Goal: Information Seeking & Learning: Find specific page/section

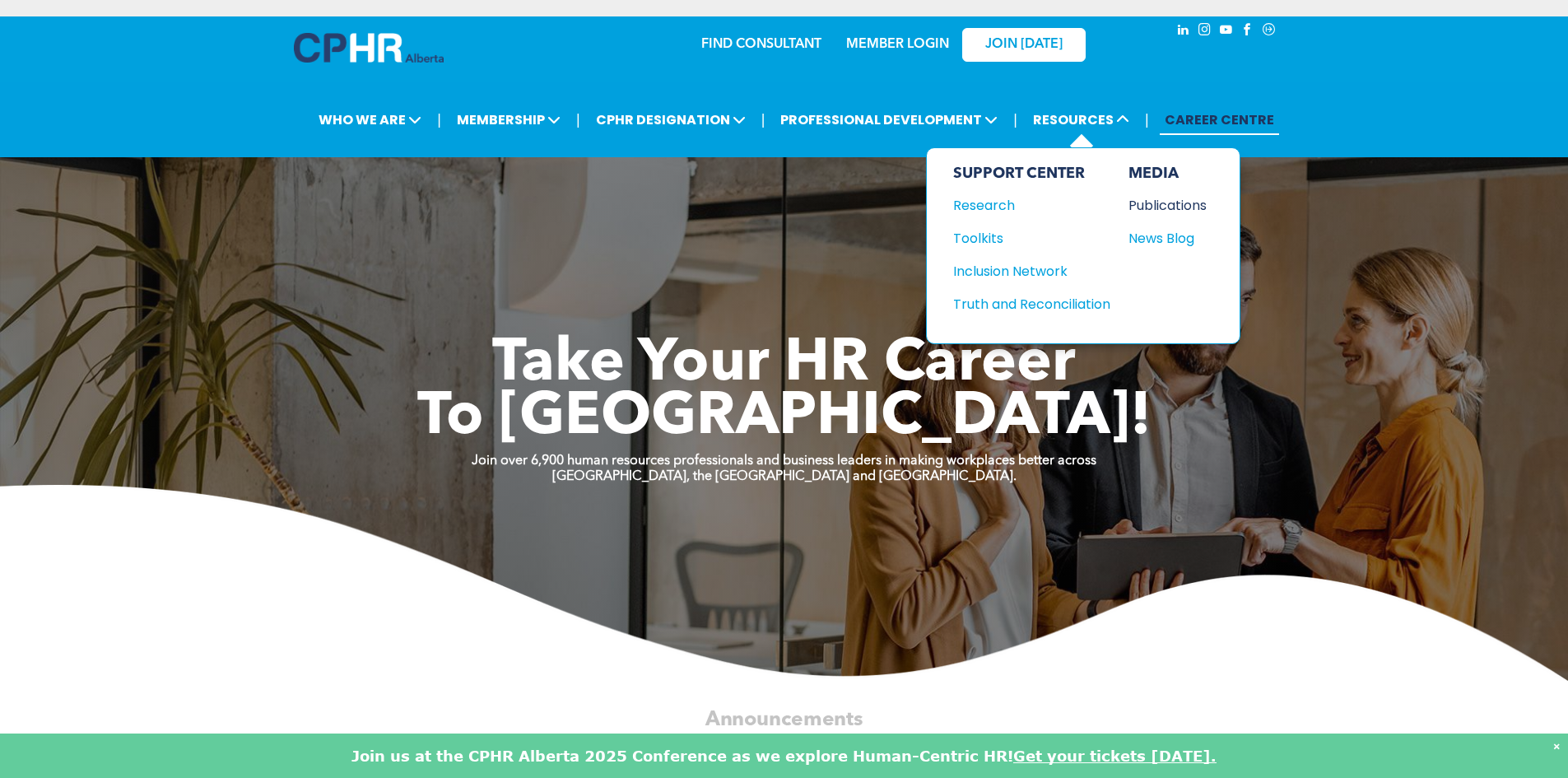
click at [1164, 206] on div "Publications" at bounding box center [1163, 205] width 71 height 20
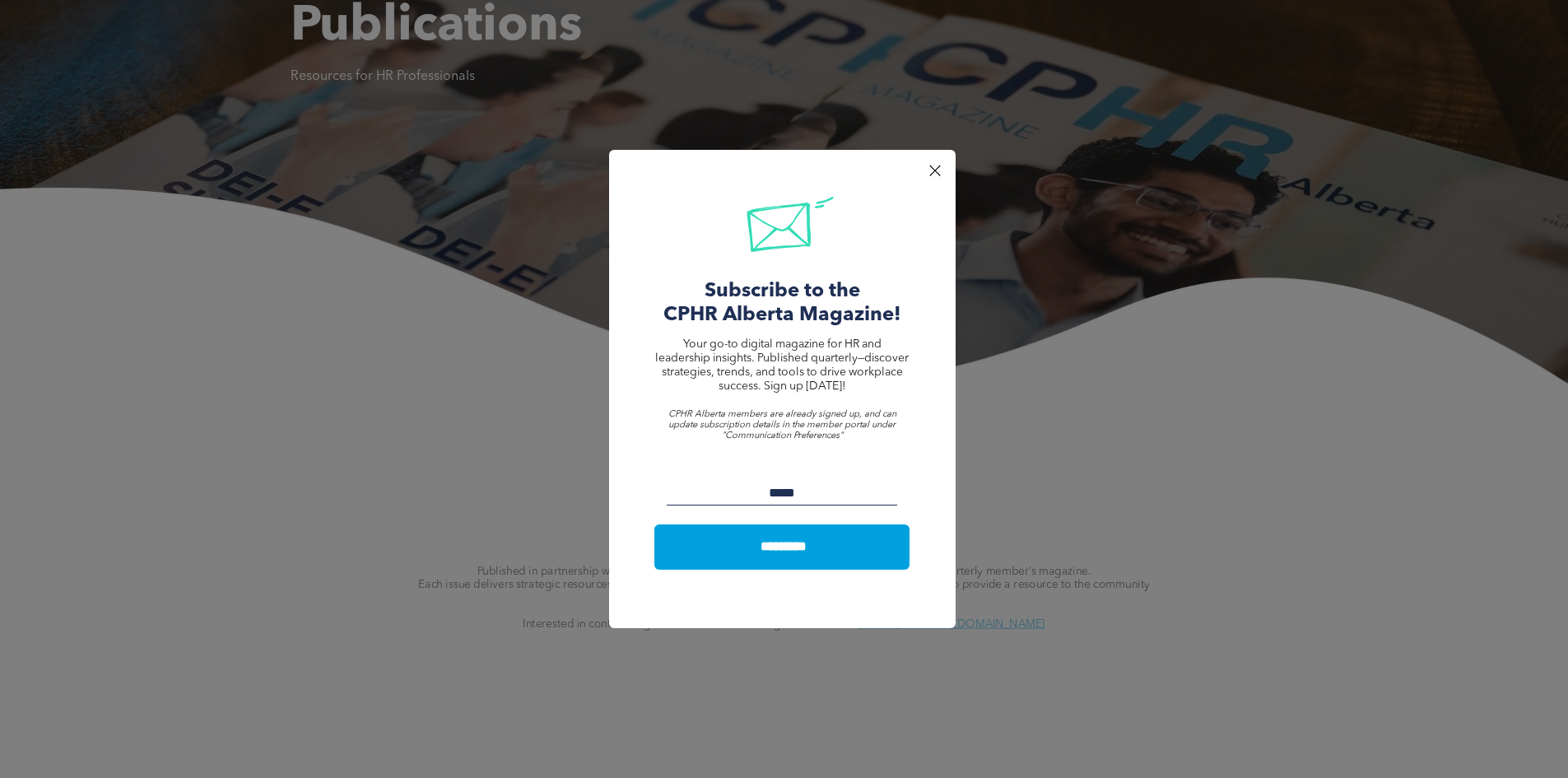
scroll to position [412, 0]
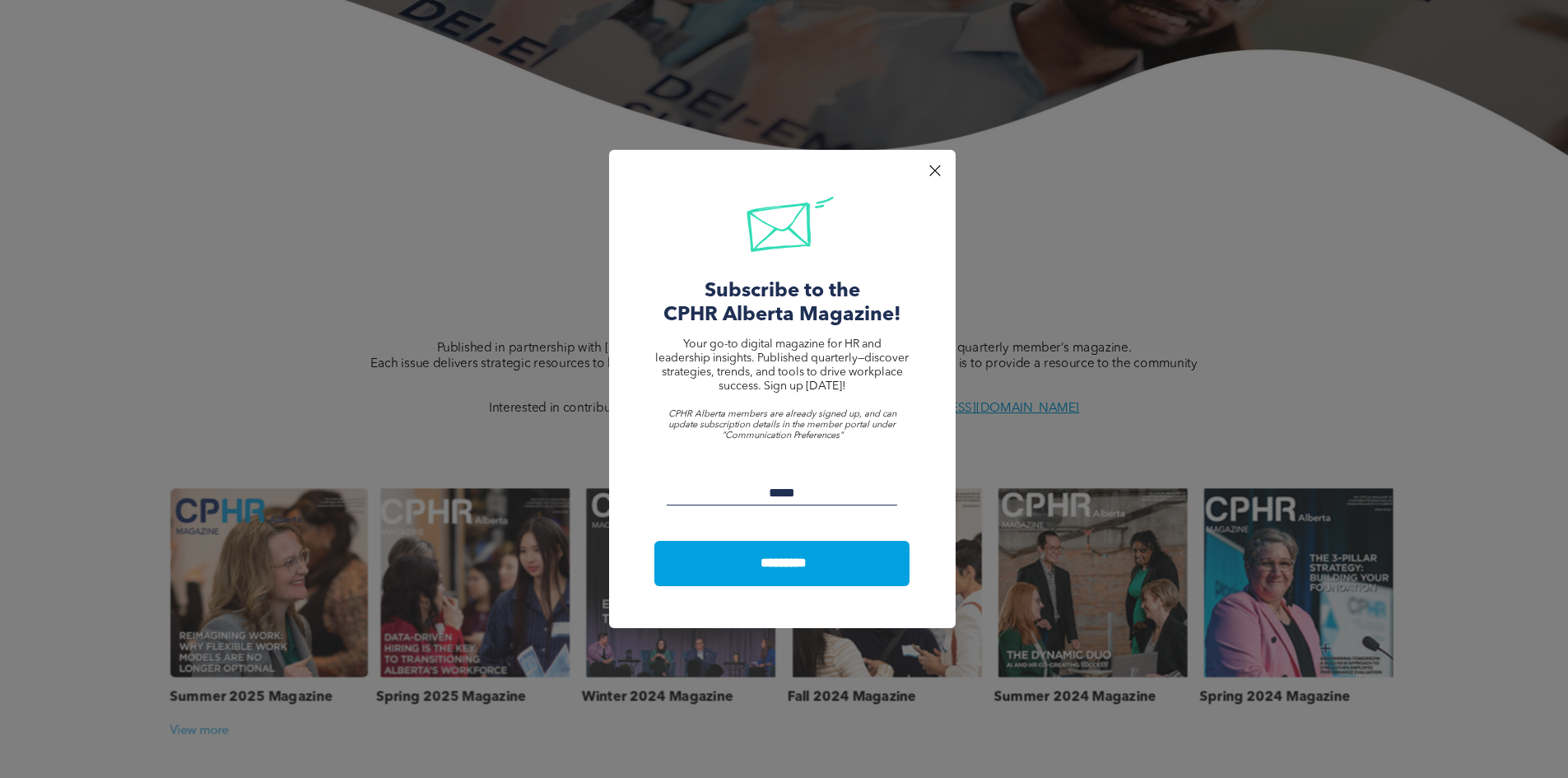
click at [928, 166] on div at bounding box center [934, 171] width 22 height 22
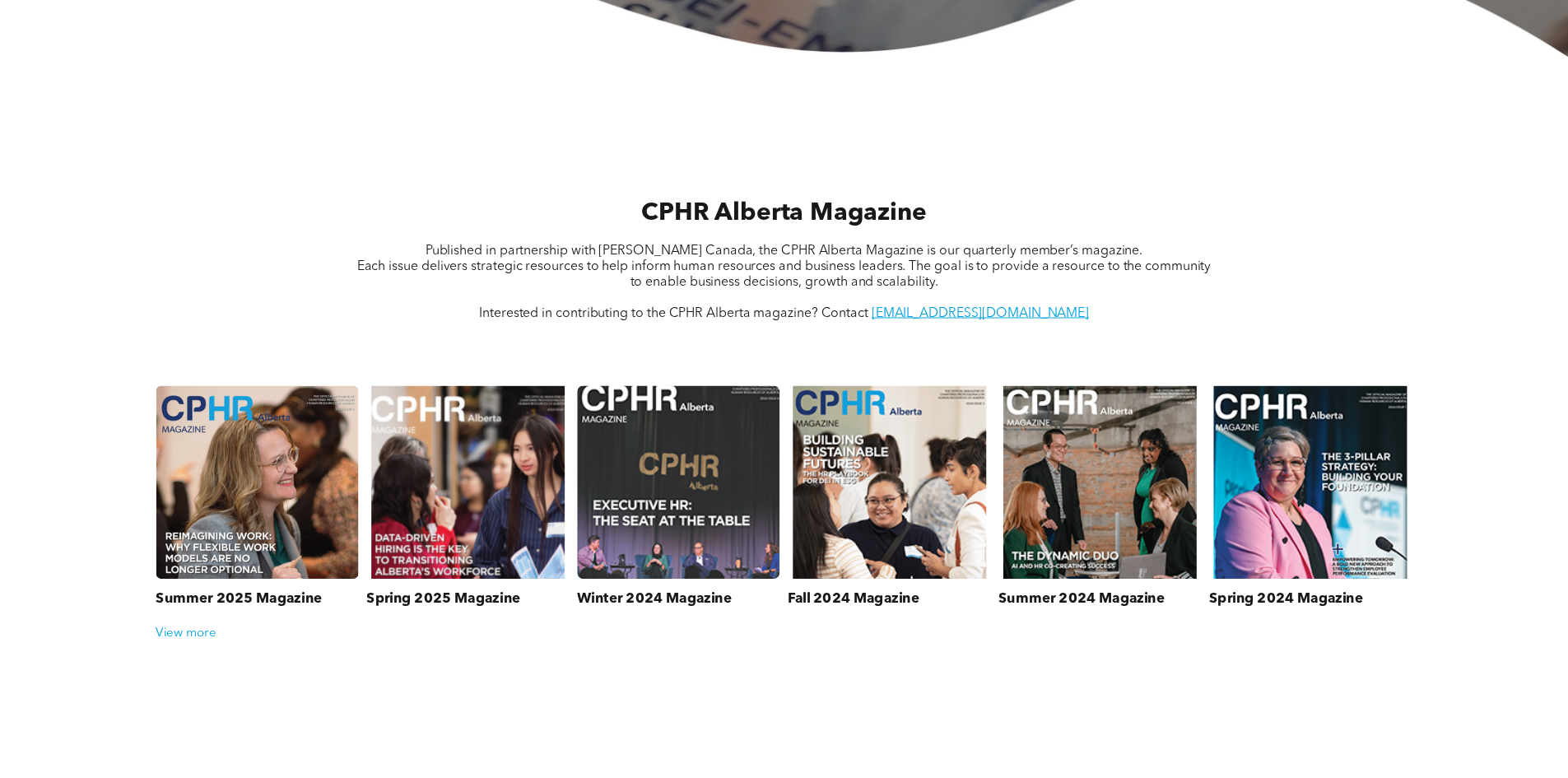
scroll to position [528, 0]
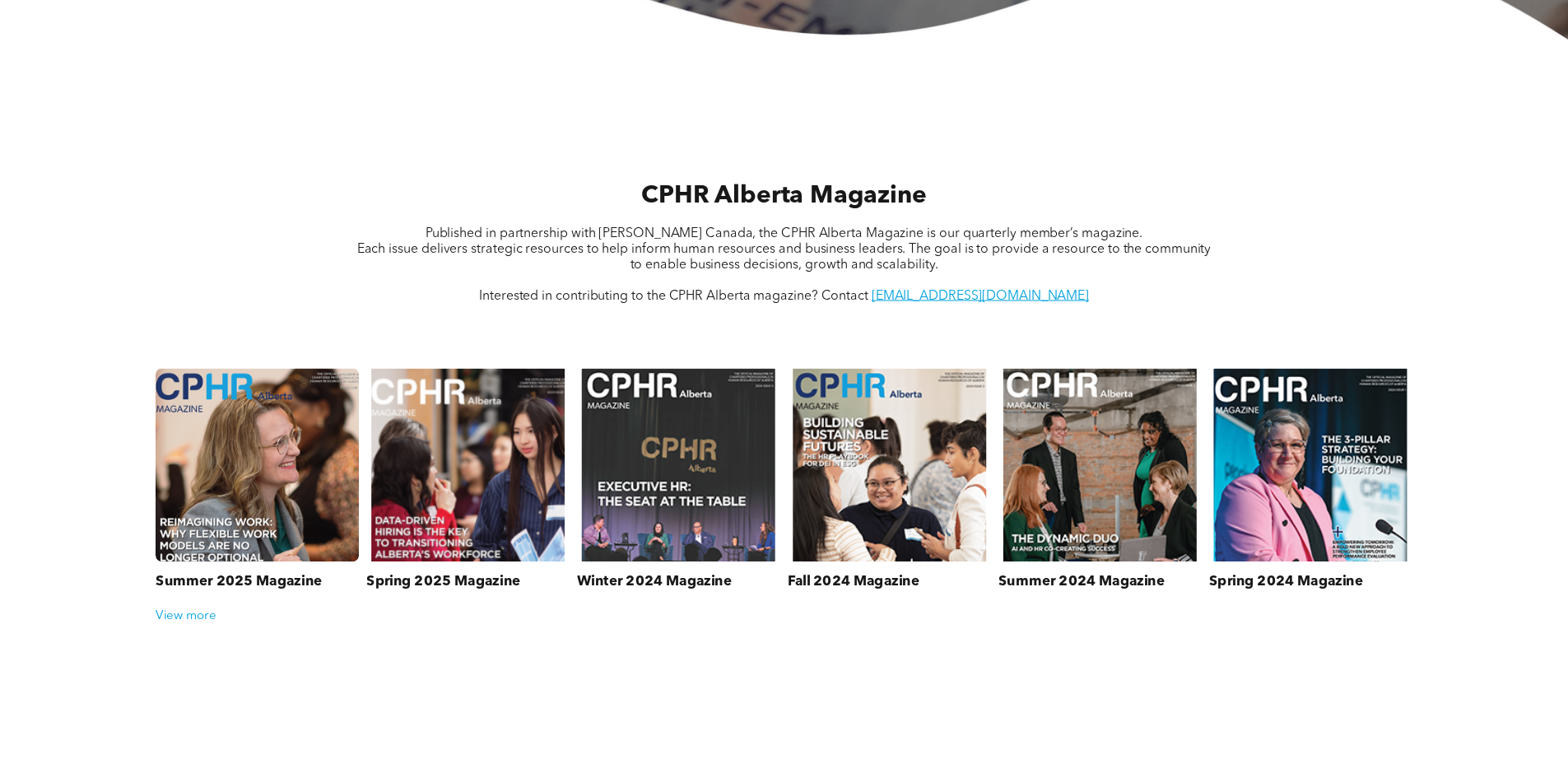
click at [250, 473] on link at bounding box center [258, 465] width 215 height 205
